Goal: Check status

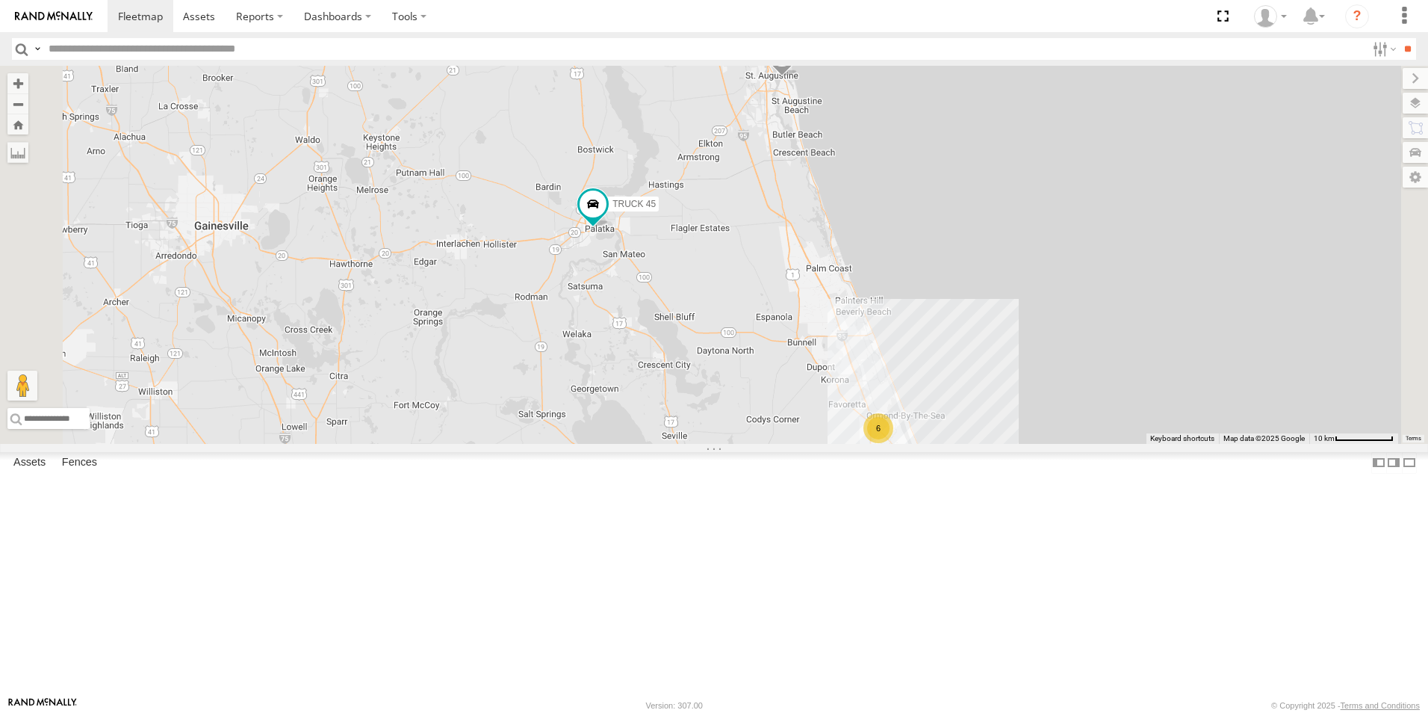
drag, startPoint x: 905, startPoint y: 317, endPoint x: 1033, endPoint y: 421, distance: 164.6
click at [1033, 421] on div "TRUCK 30 TRUCK 45 Truck 55 TRUCK 99 6 2" at bounding box center [714, 255] width 1428 height 378
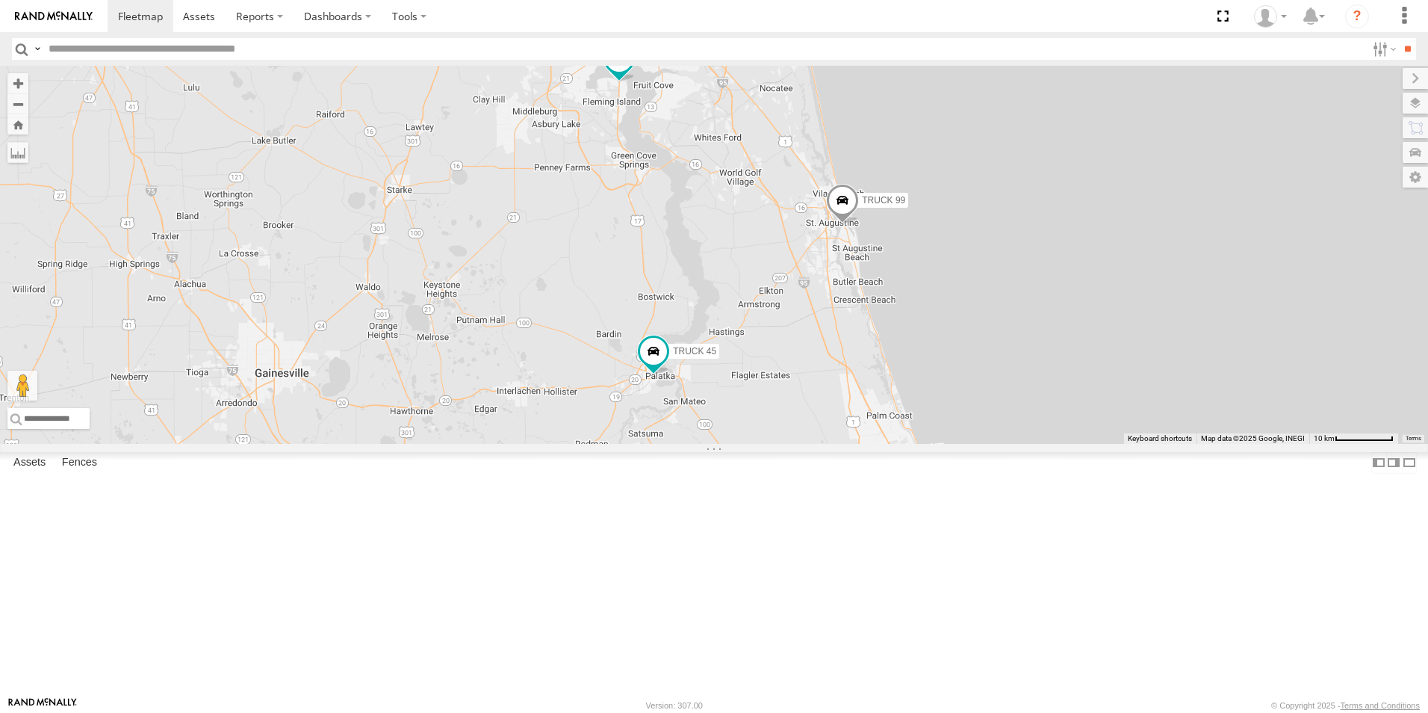
drag, startPoint x: 963, startPoint y: 412, endPoint x: 890, endPoint y: 600, distance: 202.0
click at [905, 444] on div "TRUCK 30 TRUCK 45 Truck 55 TRUCK 99 6 2" at bounding box center [714, 255] width 1428 height 378
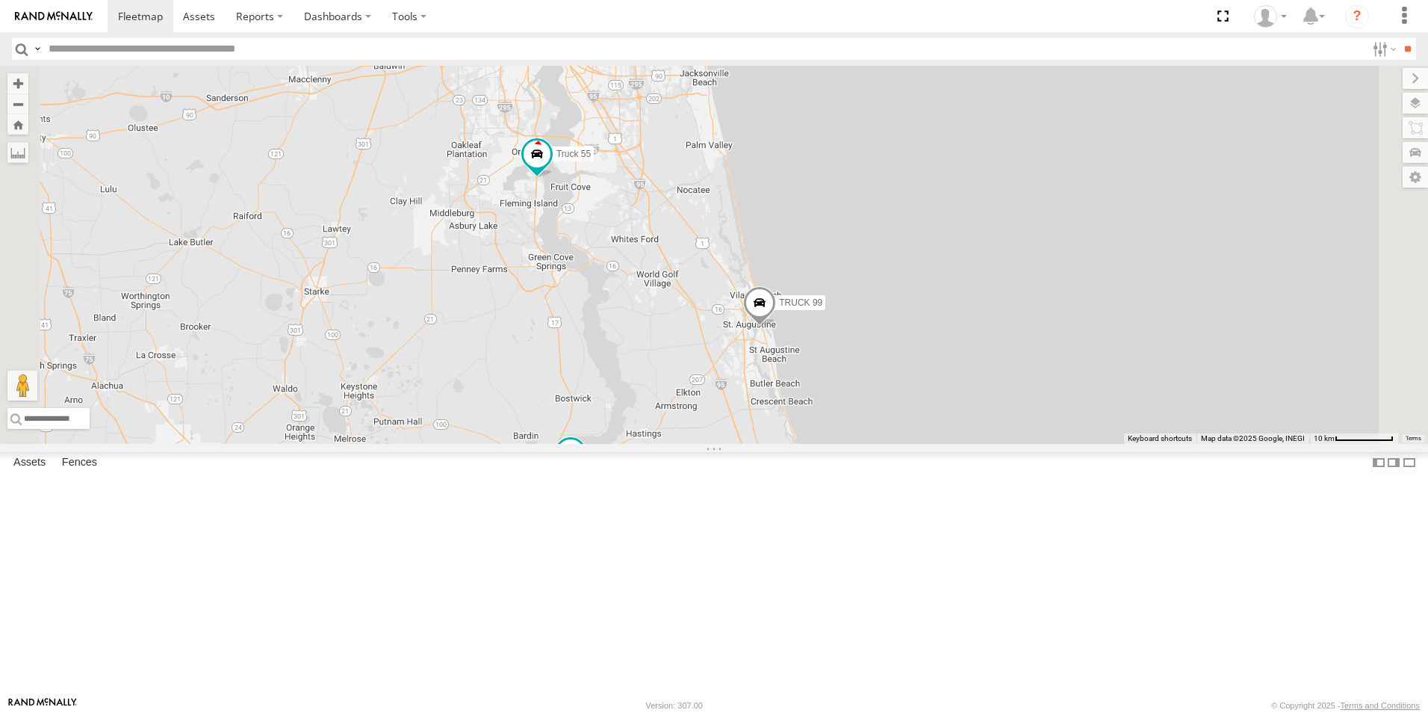
drag, startPoint x: 1097, startPoint y: 423, endPoint x: 1168, endPoint y: 559, distance: 153.4
click at [1168, 444] on div "TRUCK 30 TRUCK 45 Truck 55 TRUCK 99 6" at bounding box center [714, 255] width 1428 height 378
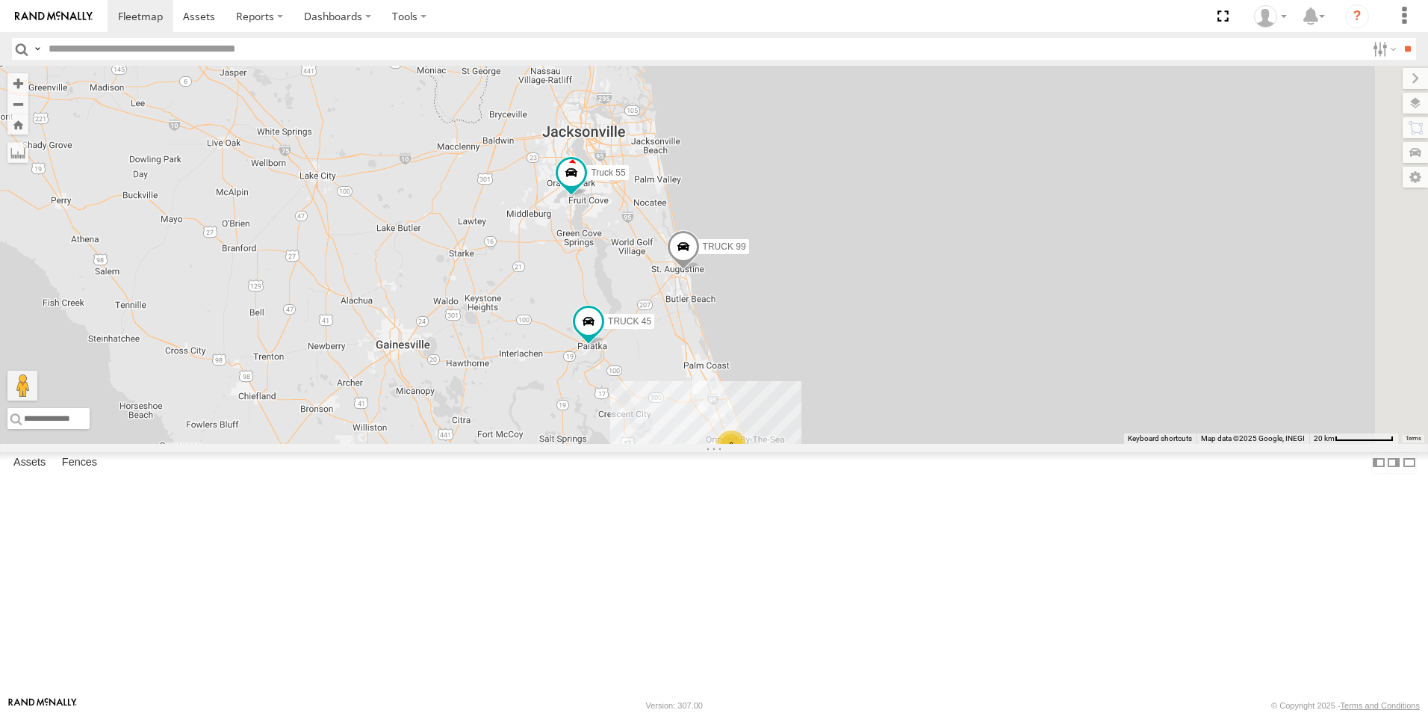
drag, startPoint x: 1168, startPoint y: 559, endPoint x: 979, endPoint y: 450, distance: 218.9
click at [979, 444] on div "TRUCK 30 TRUCK 45 Truck 55 TRUCK 99 6 2" at bounding box center [714, 255] width 1428 height 378
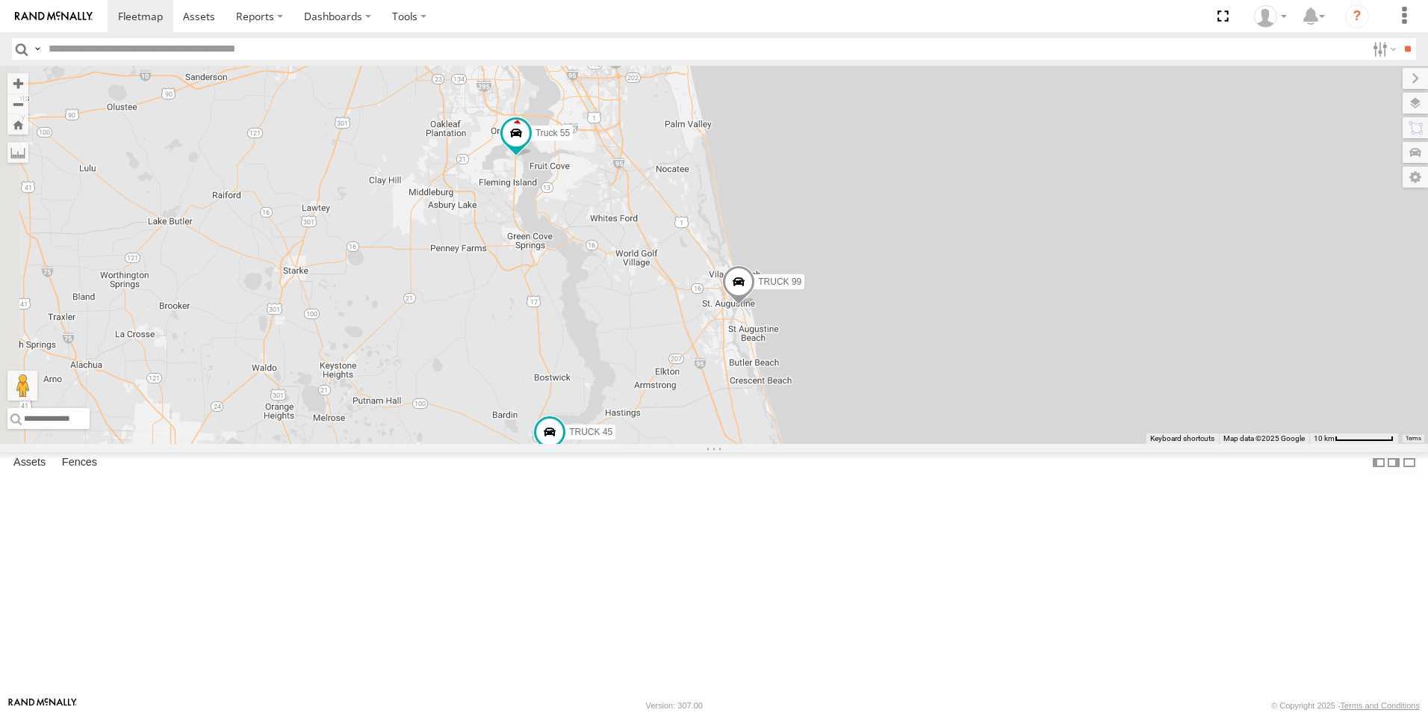
drag, startPoint x: 975, startPoint y: 451, endPoint x: 1138, endPoint y: 541, distance: 186.6
click at [1138, 444] on div "TRUCK 30 TRUCK 45 Truck 55 TRUCK 99 6" at bounding box center [714, 255] width 1428 height 378
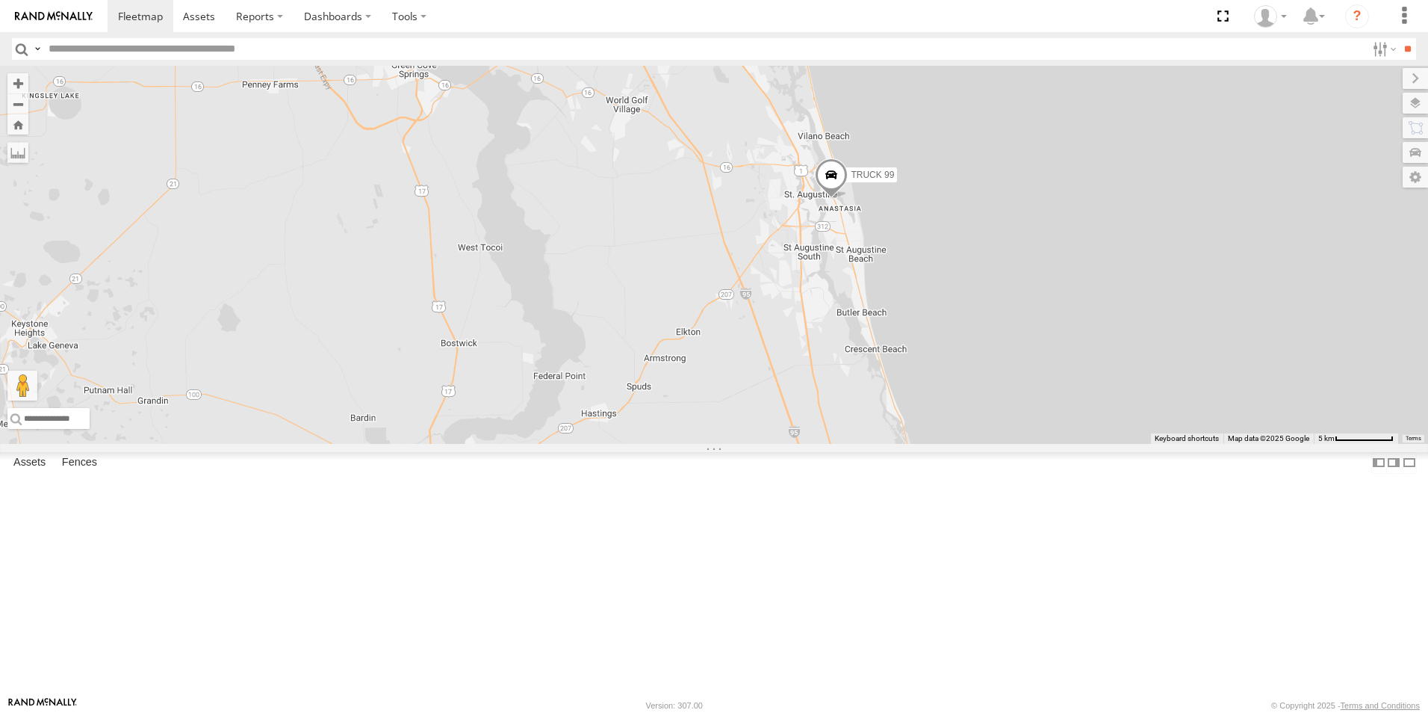
drag, startPoint x: 991, startPoint y: 467, endPoint x: 1221, endPoint y: 452, distance: 229.8
click at [1221, 444] on div "TRUCK 30 TRUCK 45 Truck 55 TRUCK 99" at bounding box center [714, 255] width 1428 height 378
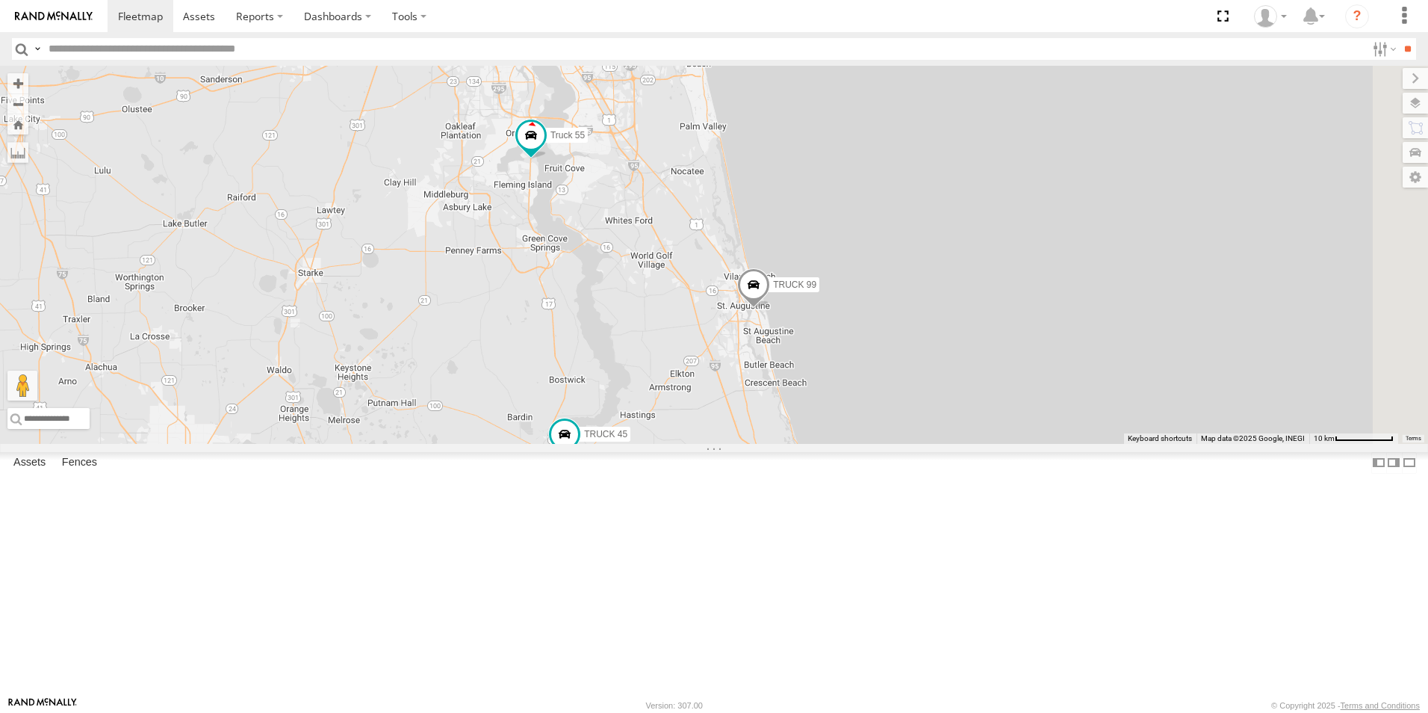
drag, startPoint x: 1219, startPoint y: 451, endPoint x: 1032, endPoint y: 499, distance: 193.5
click at [1032, 444] on div "TRUCK 30 TRUCK 45 Truck 55 TRUCK 99" at bounding box center [714, 255] width 1428 height 378
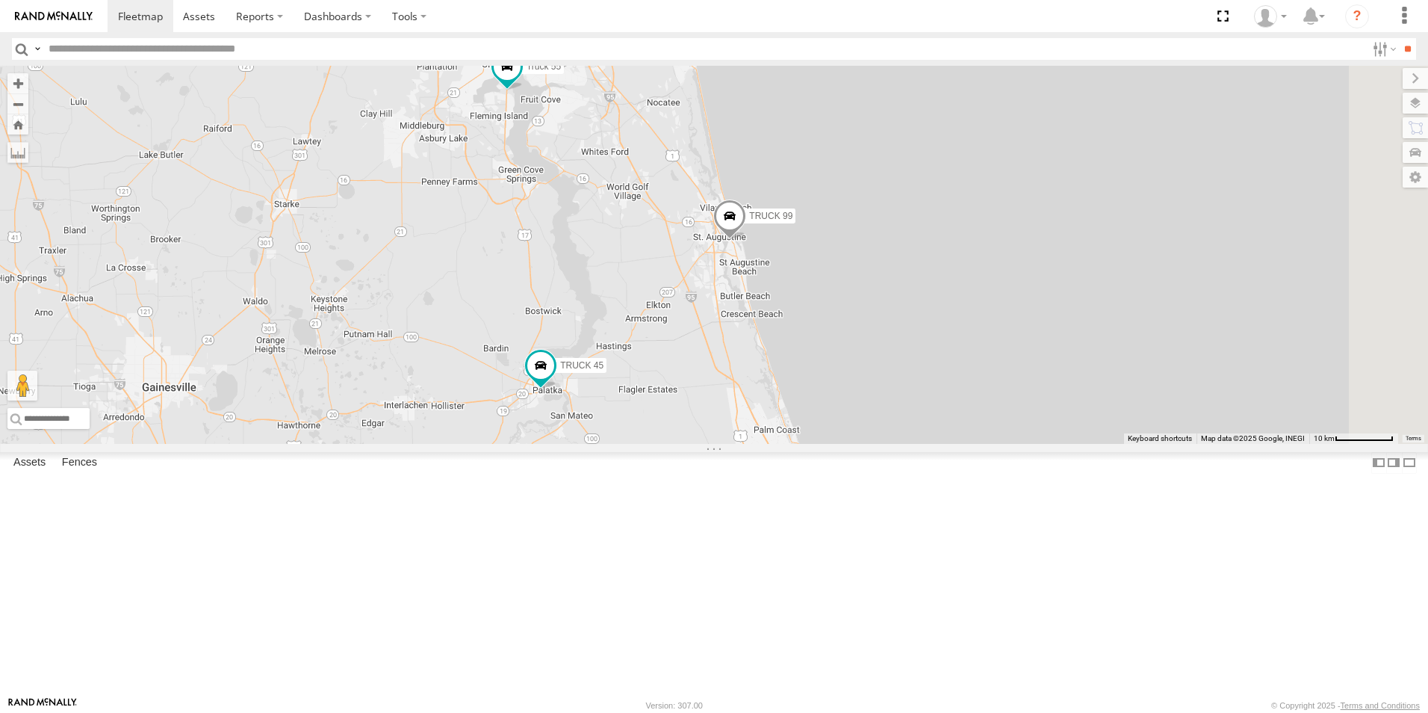
drag, startPoint x: 1082, startPoint y: 501, endPoint x: 1058, endPoint y: 430, distance: 74.9
click at [1058, 430] on div "TRUCK 30 TRUCK 45 Truck 55 TRUCK 99" at bounding box center [714, 255] width 1428 height 378
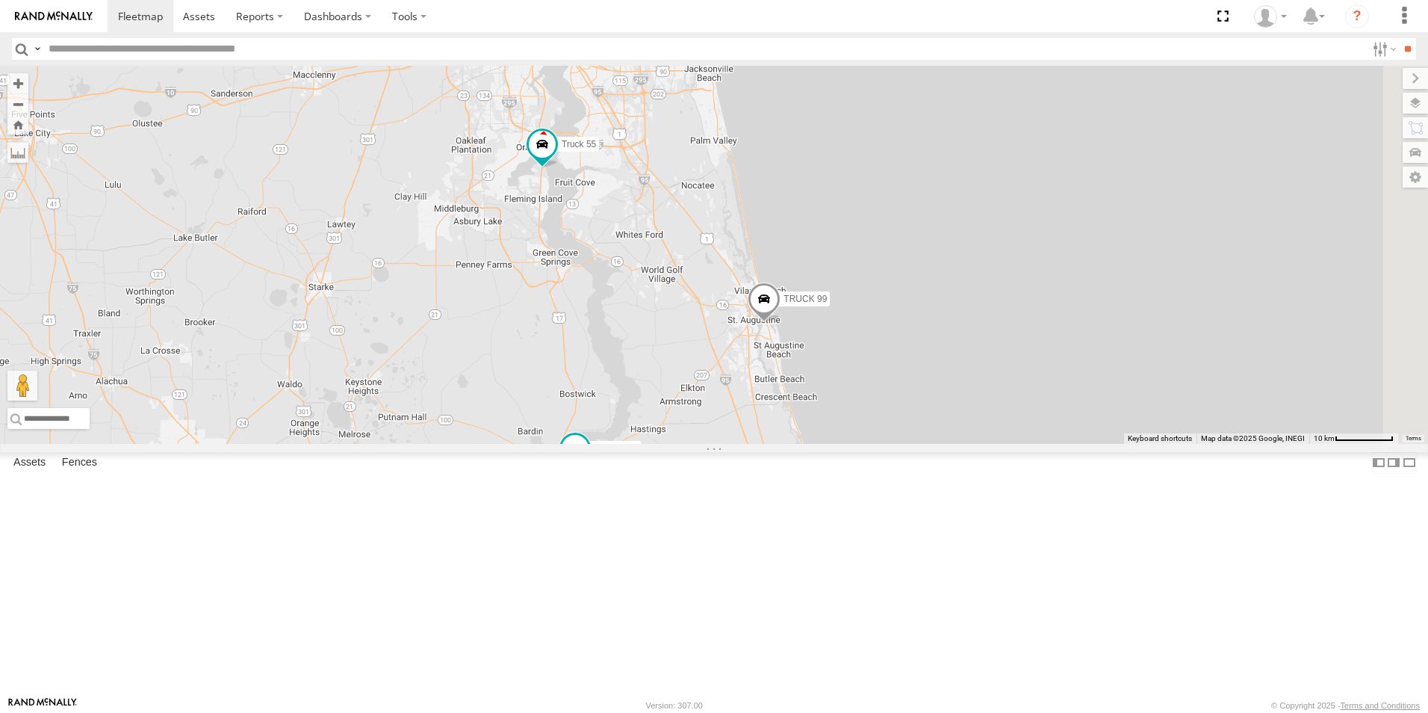
drag, startPoint x: 1078, startPoint y: 467, endPoint x: 1114, endPoint y: 549, distance: 89.7
click at [1114, 444] on div "TRUCK 30 TRUCK 45 Truck 55 TRUCK 99 6" at bounding box center [714, 255] width 1428 height 378
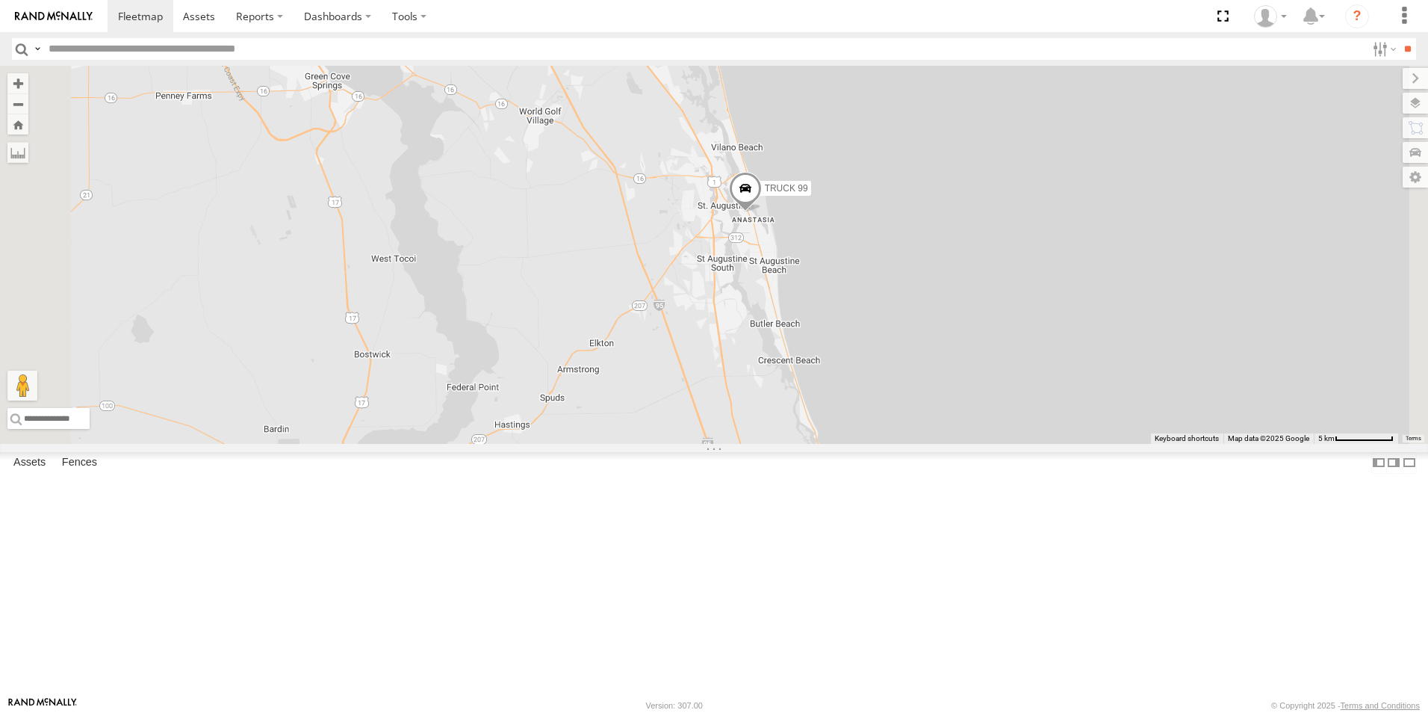
drag, startPoint x: 921, startPoint y: 394, endPoint x: 1070, endPoint y: 380, distance: 150.1
click at [1070, 380] on div "TRUCK 30 TRUCK 45 Truck 55 TRUCK 99" at bounding box center [714, 255] width 1428 height 378
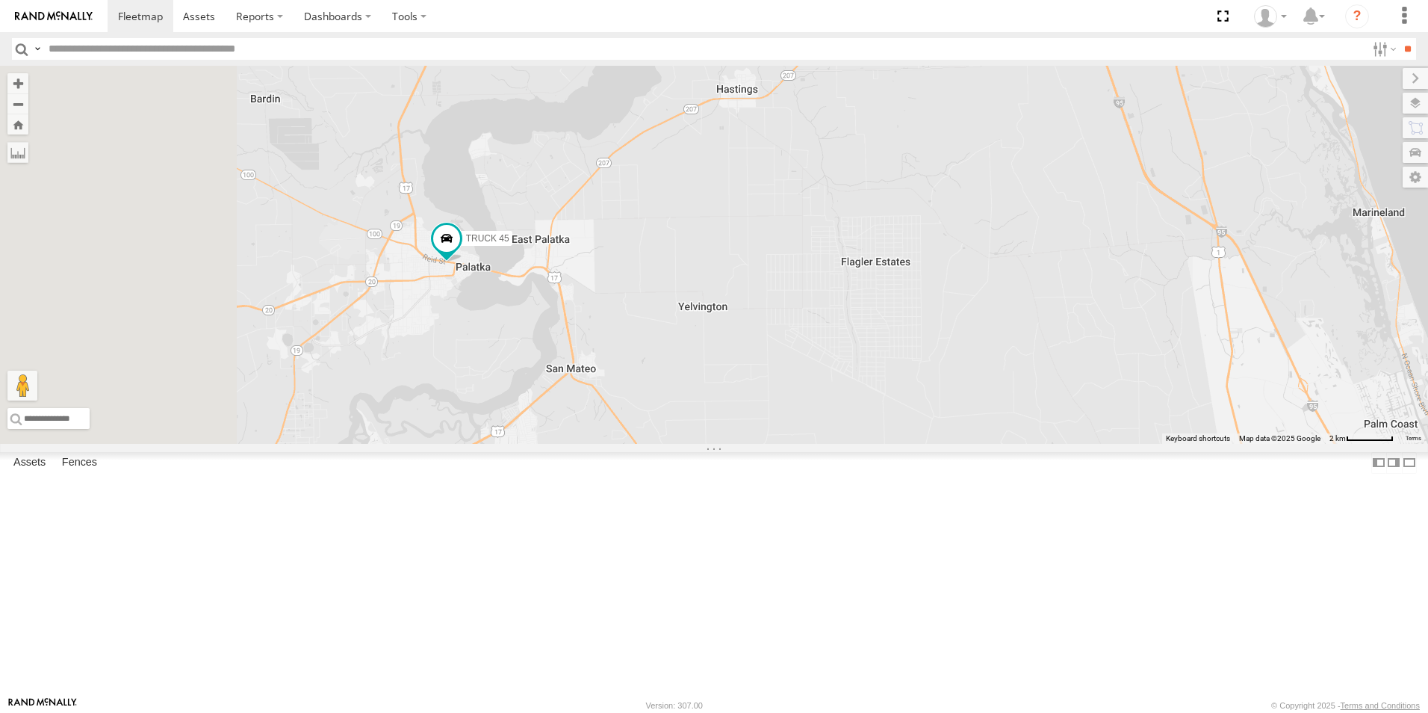
drag, startPoint x: 633, startPoint y: 412, endPoint x: 1121, endPoint y: 406, distance: 487.9
click at [1121, 406] on div "TRUCK 30 TRUCK 45 Truck 55 TRUCK 99" at bounding box center [714, 255] width 1428 height 378
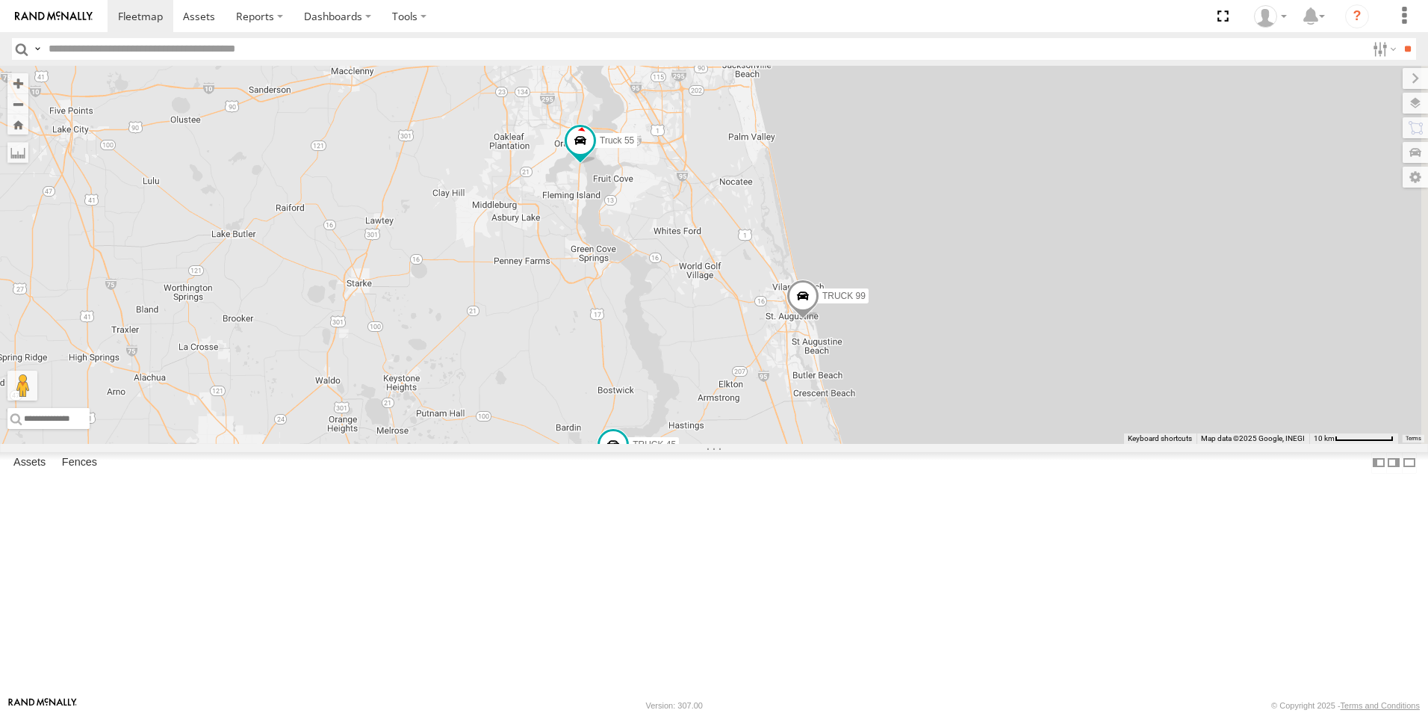
drag, startPoint x: 1298, startPoint y: 332, endPoint x: 1094, endPoint y: 527, distance: 282.7
click at [1094, 444] on div "TRUCK 30 TRUCK 45 Truck 55 TRUCK 99 6 2" at bounding box center [714, 255] width 1428 height 378
